Goal: Task Accomplishment & Management: Manage account settings

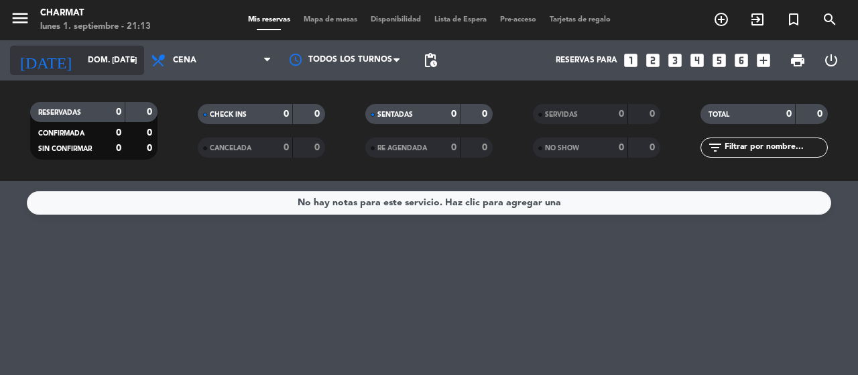
click at [134, 58] on icon "arrow_drop_down" at bounding box center [133, 60] width 16 height 16
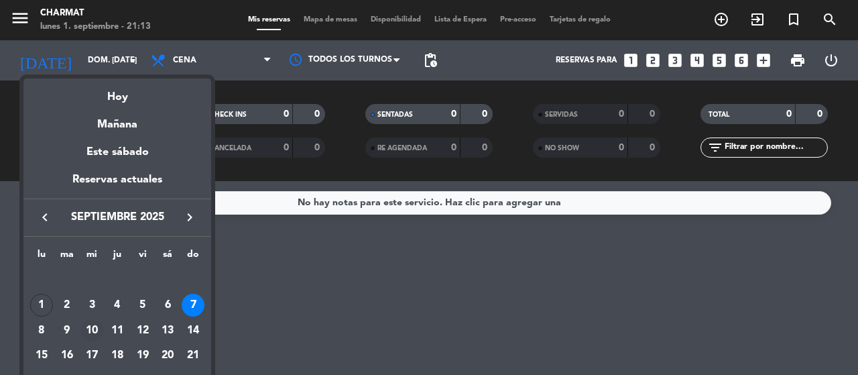
click at [97, 328] on div "10" at bounding box center [91, 330] width 23 height 23
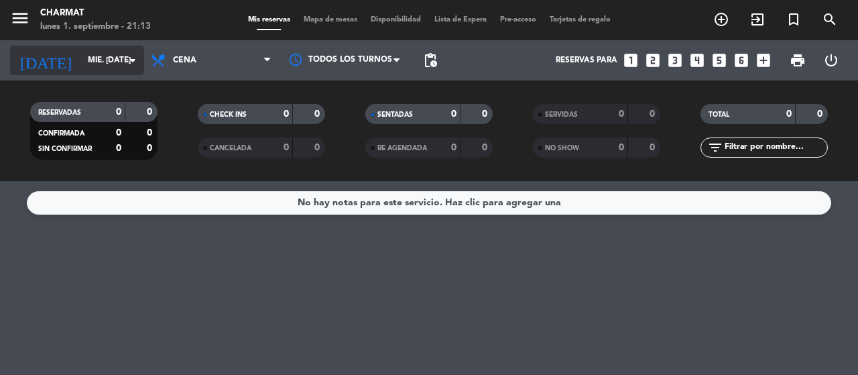
click at [137, 57] on icon "arrow_drop_down" at bounding box center [133, 60] width 16 height 16
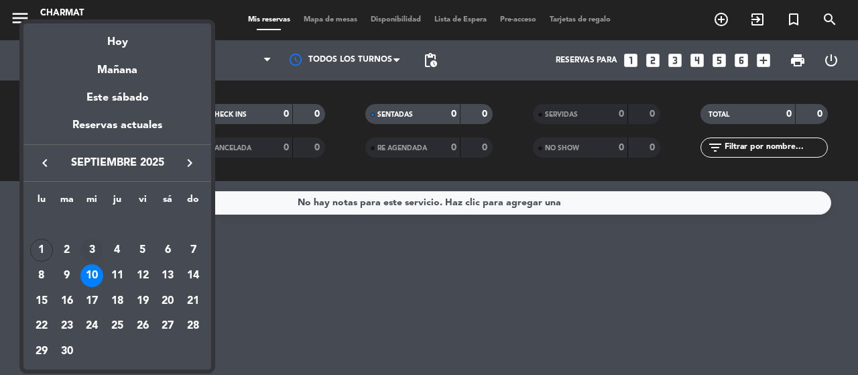
click at [95, 247] on div "3" at bounding box center [91, 250] width 23 height 23
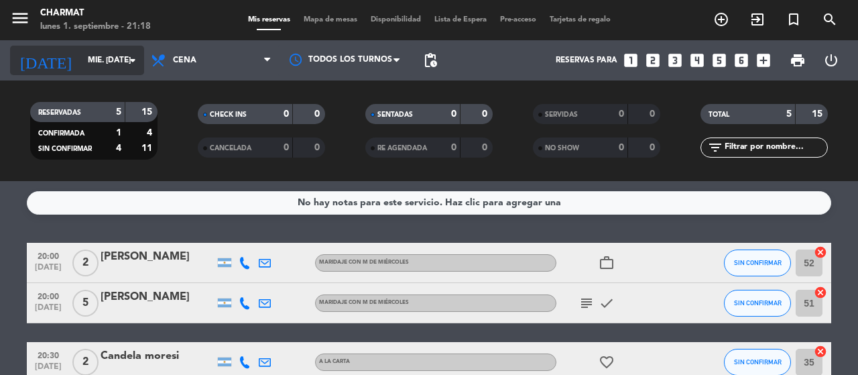
click at [131, 62] on icon "arrow_drop_down" at bounding box center [133, 60] width 16 height 16
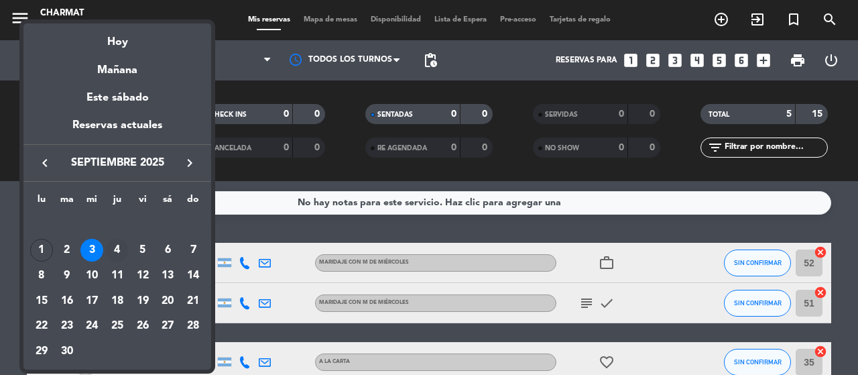
click at [117, 247] on div "4" at bounding box center [117, 250] width 23 height 23
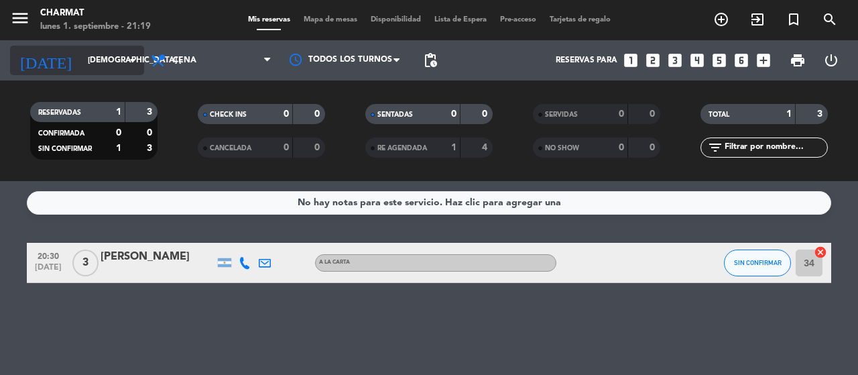
click at [133, 61] on icon "arrow_drop_down" at bounding box center [133, 60] width 16 height 16
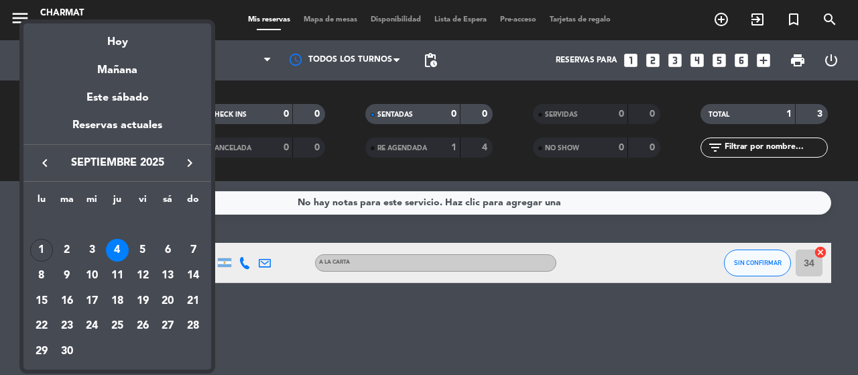
click at [144, 245] on div "5" at bounding box center [142, 250] width 23 height 23
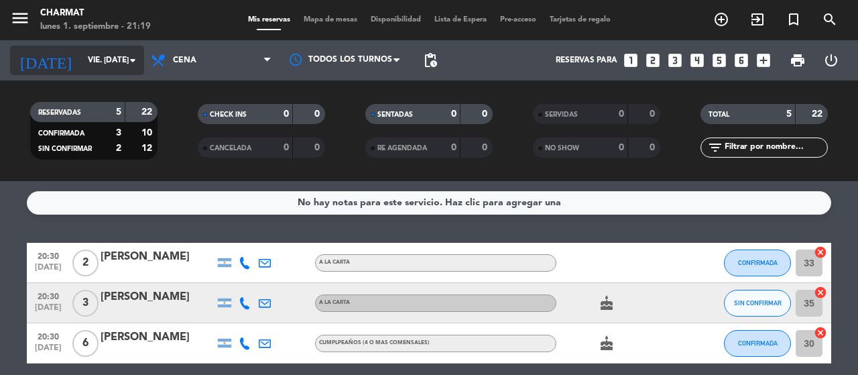
click at [132, 58] on icon "arrow_drop_down" at bounding box center [133, 60] width 16 height 16
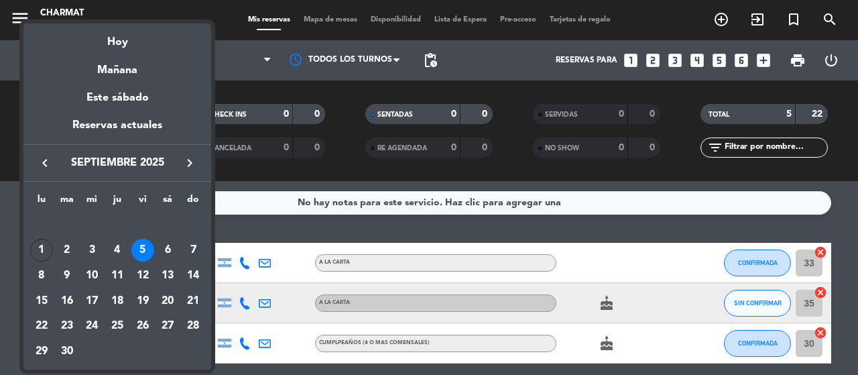
click at [169, 244] on div "6" at bounding box center [167, 250] width 23 height 23
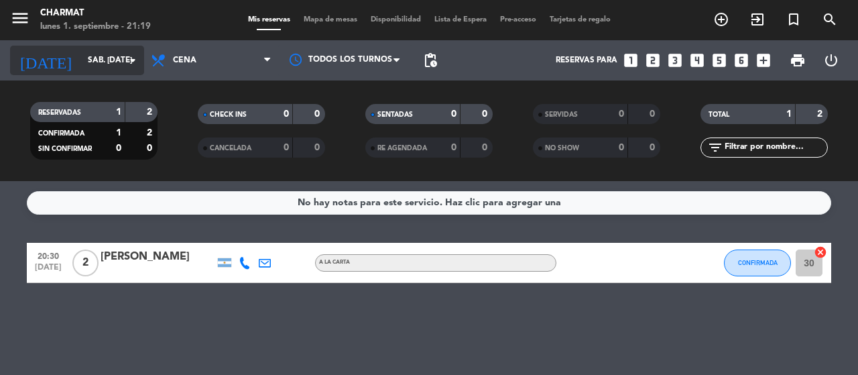
click at [128, 62] on icon "arrow_drop_down" at bounding box center [133, 60] width 16 height 16
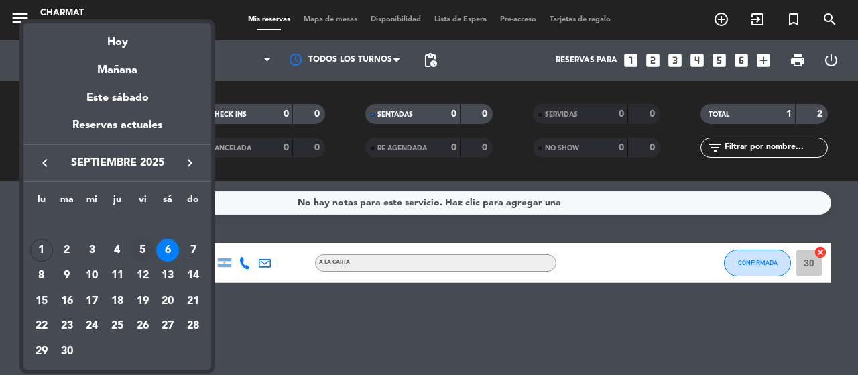
click at [141, 247] on div "5" at bounding box center [142, 250] width 23 height 23
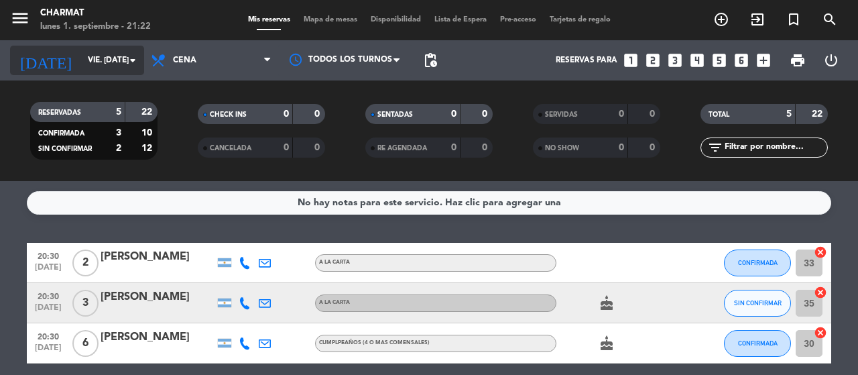
click at [130, 67] on icon "arrow_drop_down" at bounding box center [133, 60] width 16 height 16
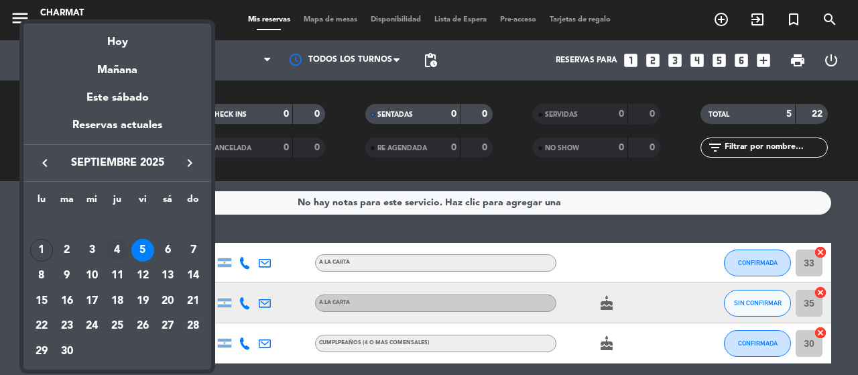
click at [112, 249] on div "4" at bounding box center [117, 250] width 23 height 23
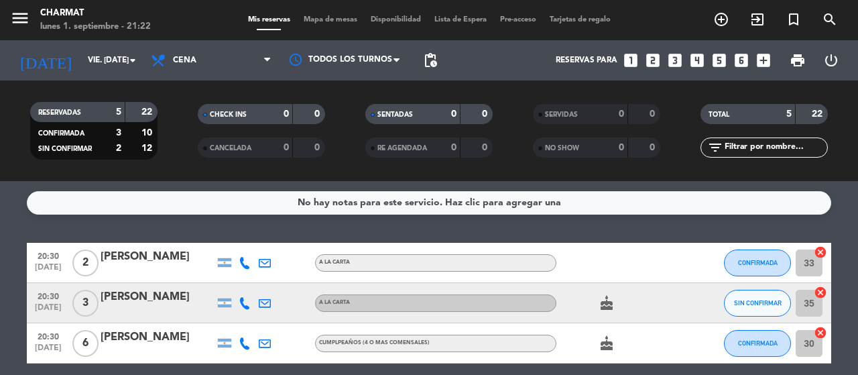
type input "[DEMOGRAPHIC_DATA] [DATE]"
